Goal: Task Accomplishment & Management: Complete application form

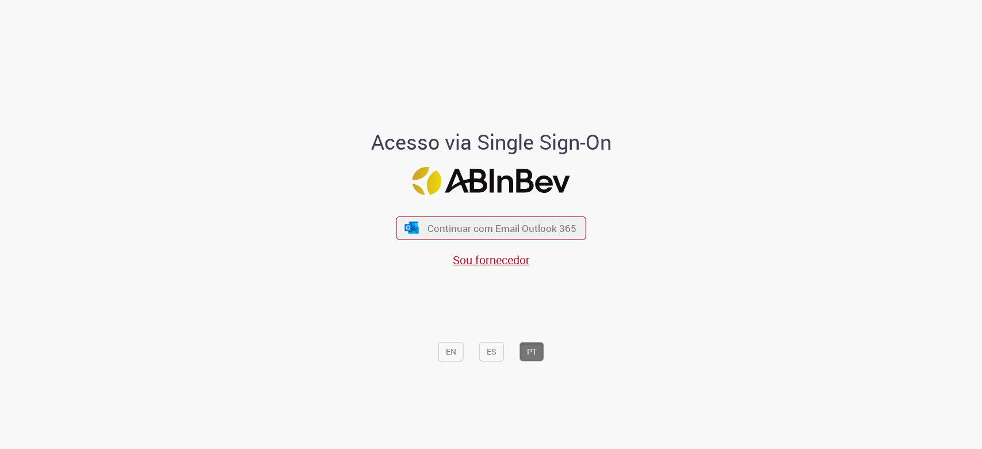
click at [489, 214] on div "Continuar com Email Outlook 365 Sou fornecedor" at bounding box center [491, 236] width 190 height 64
click at [486, 223] on span "Continuar com Email Outlook 365" at bounding box center [502, 227] width 152 height 13
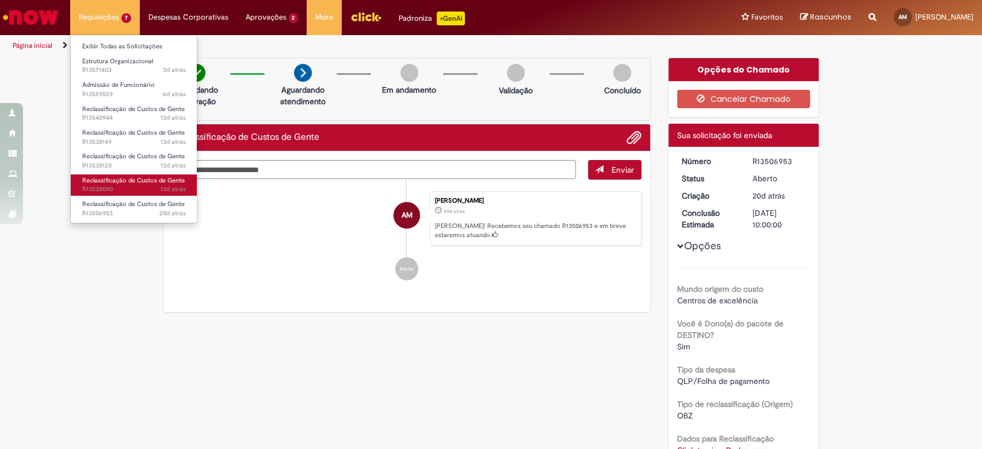
click at [117, 177] on span "Reclassificação de Custos de Gente" at bounding box center [133, 180] width 102 height 9
